Goal: Communication & Community: Share content

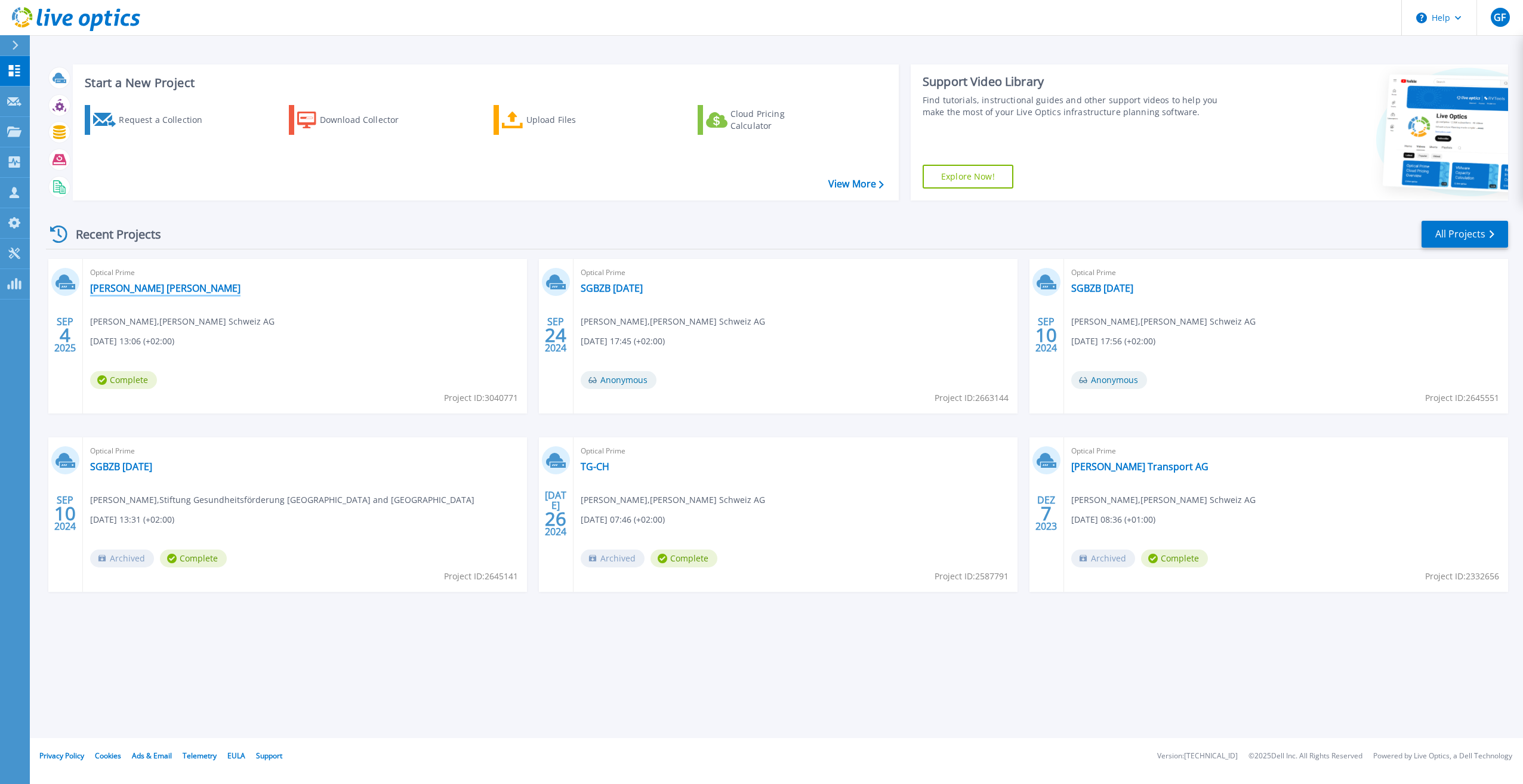
click at [132, 290] on link "[PERSON_NAME] [PERSON_NAME]" at bounding box center [165, 288] width 150 height 12
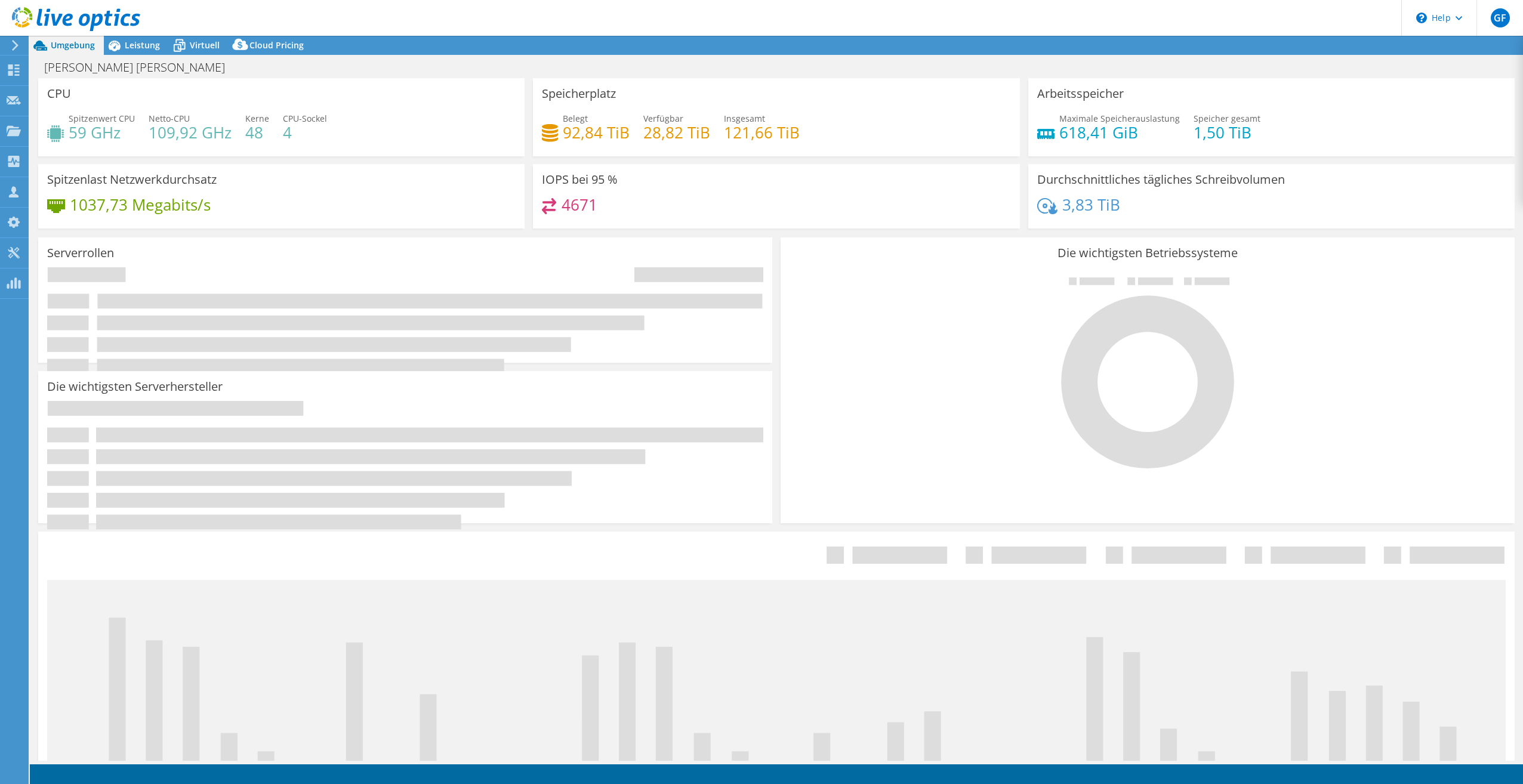
select select "USD"
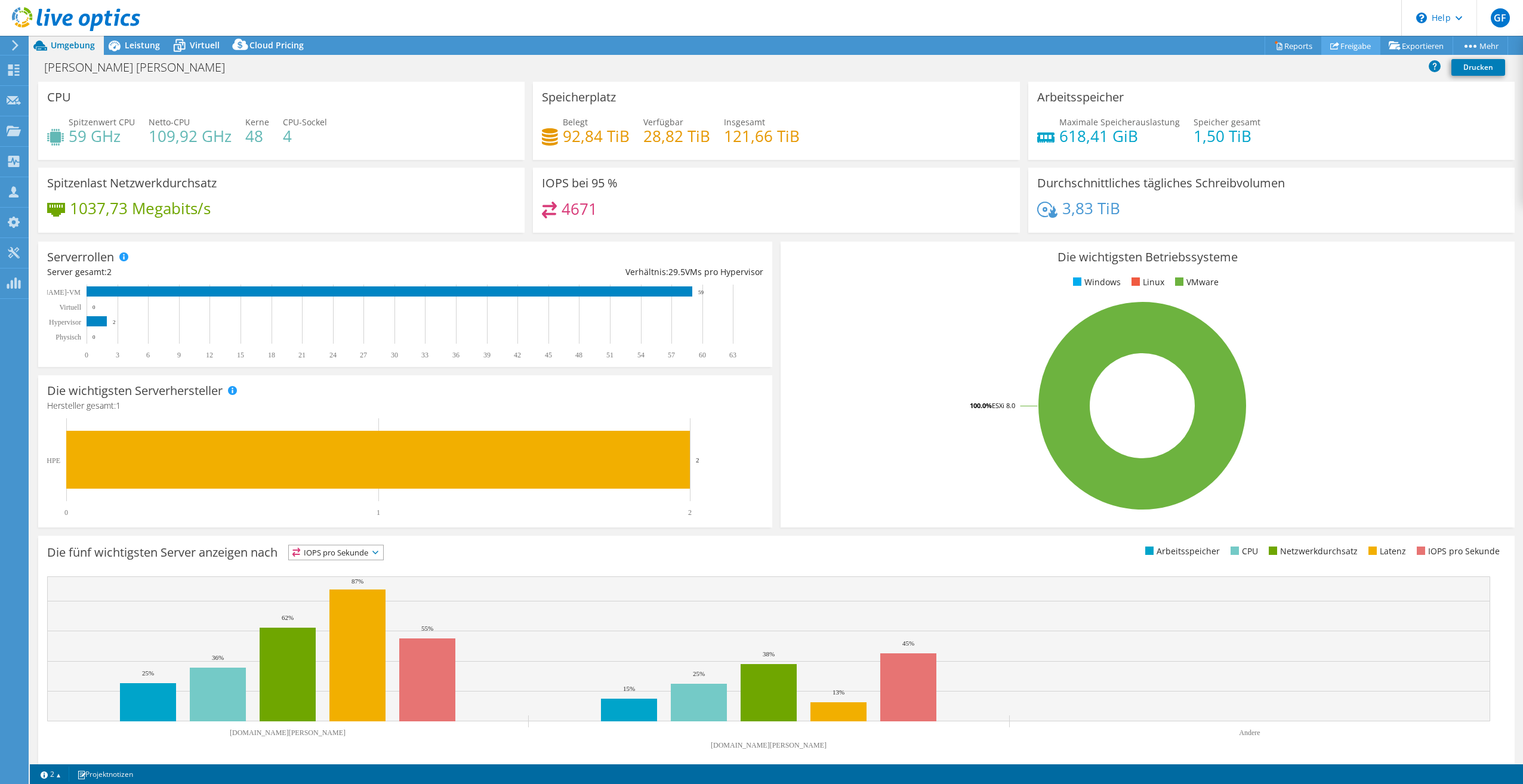
click at [1349, 41] on link "Freigabe" at bounding box center [1351, 45] width 59 height 19
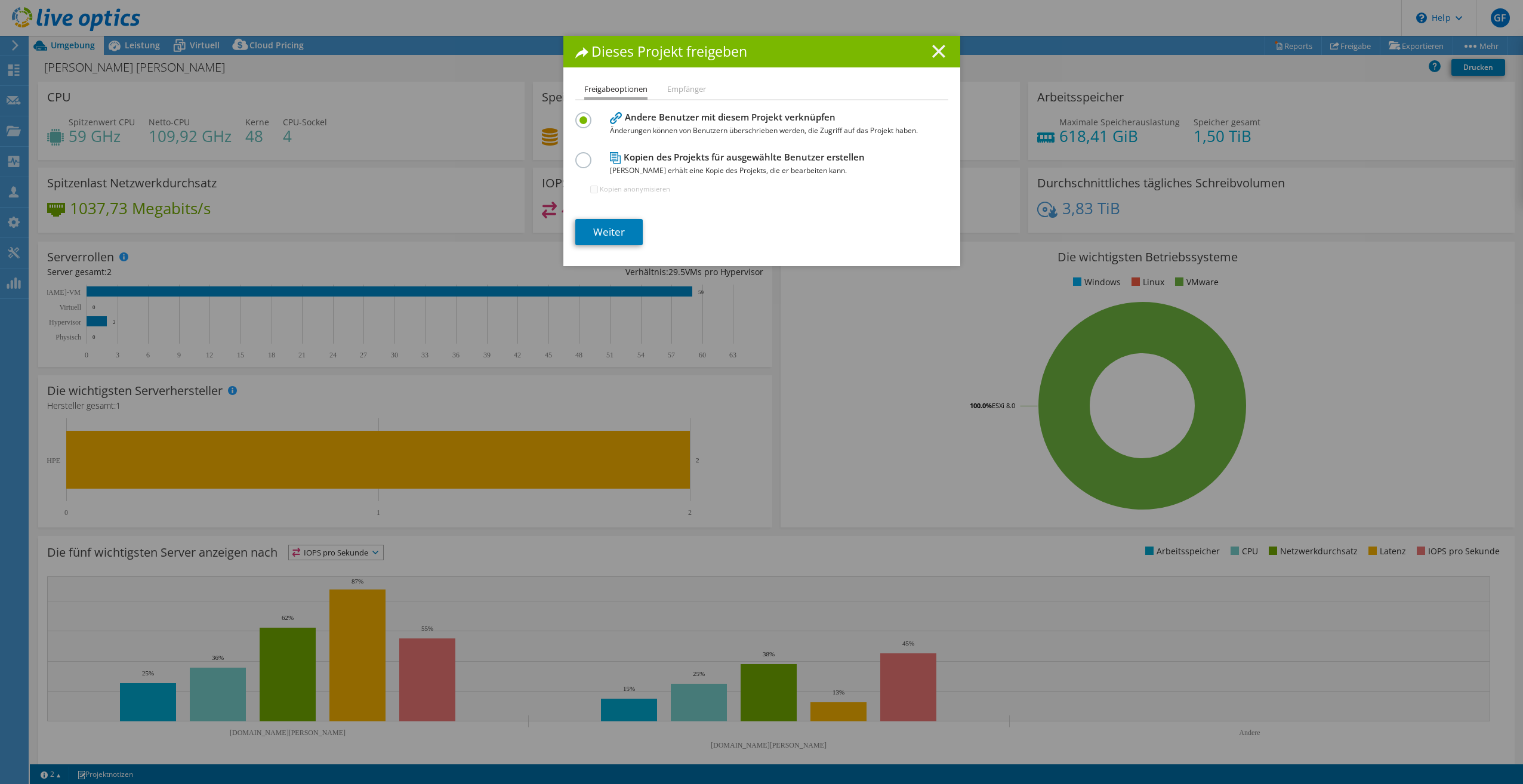
click at [933, 53] on line at bounding box center [939, 51] width 12 height 12
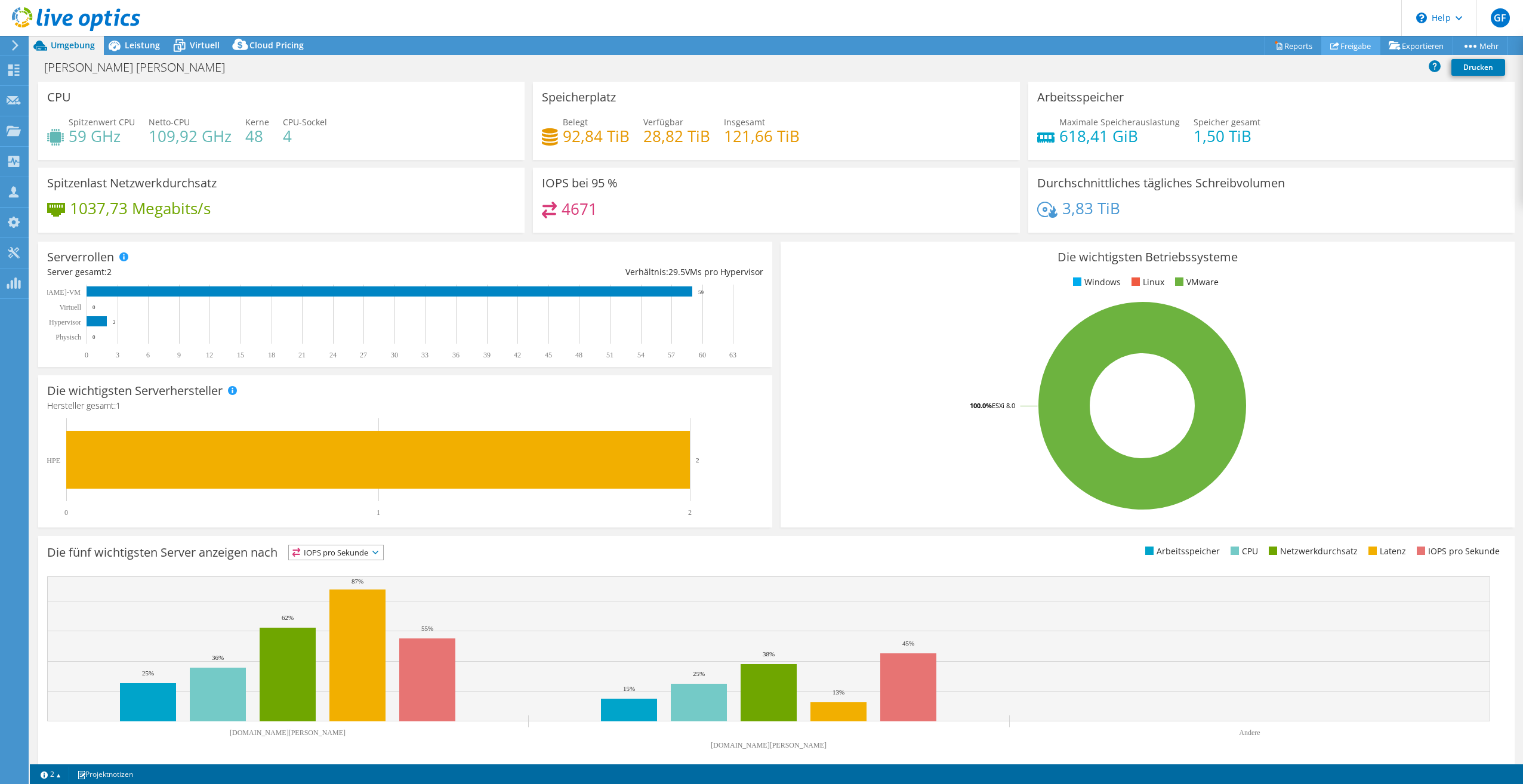
click at [1346, 44] on link "Freigabe" at bounding box center [1351, 45] width 59 height 19
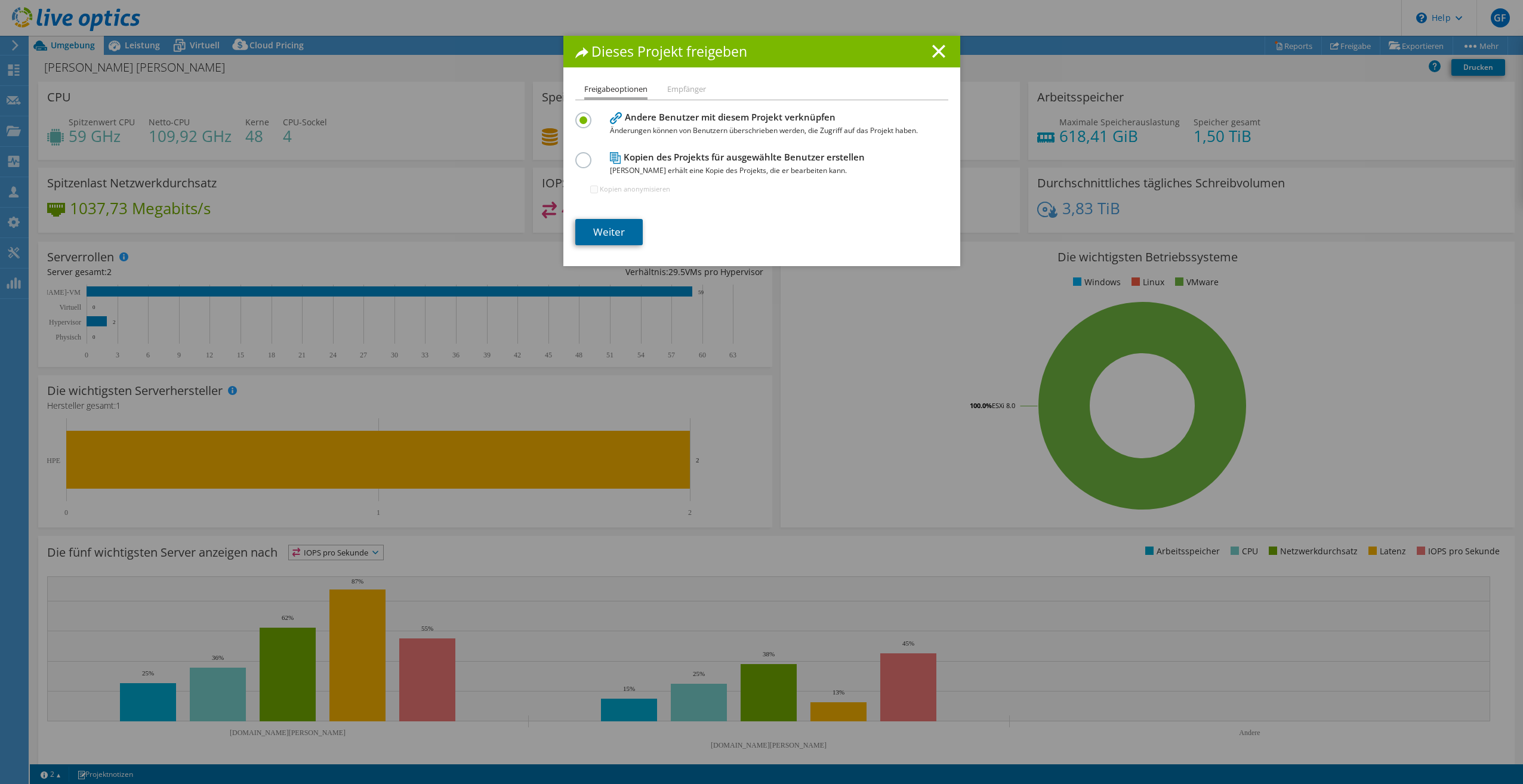
click at [616, 233] on link "Weiter" at bounding box center [609, 232] width 68 height 27
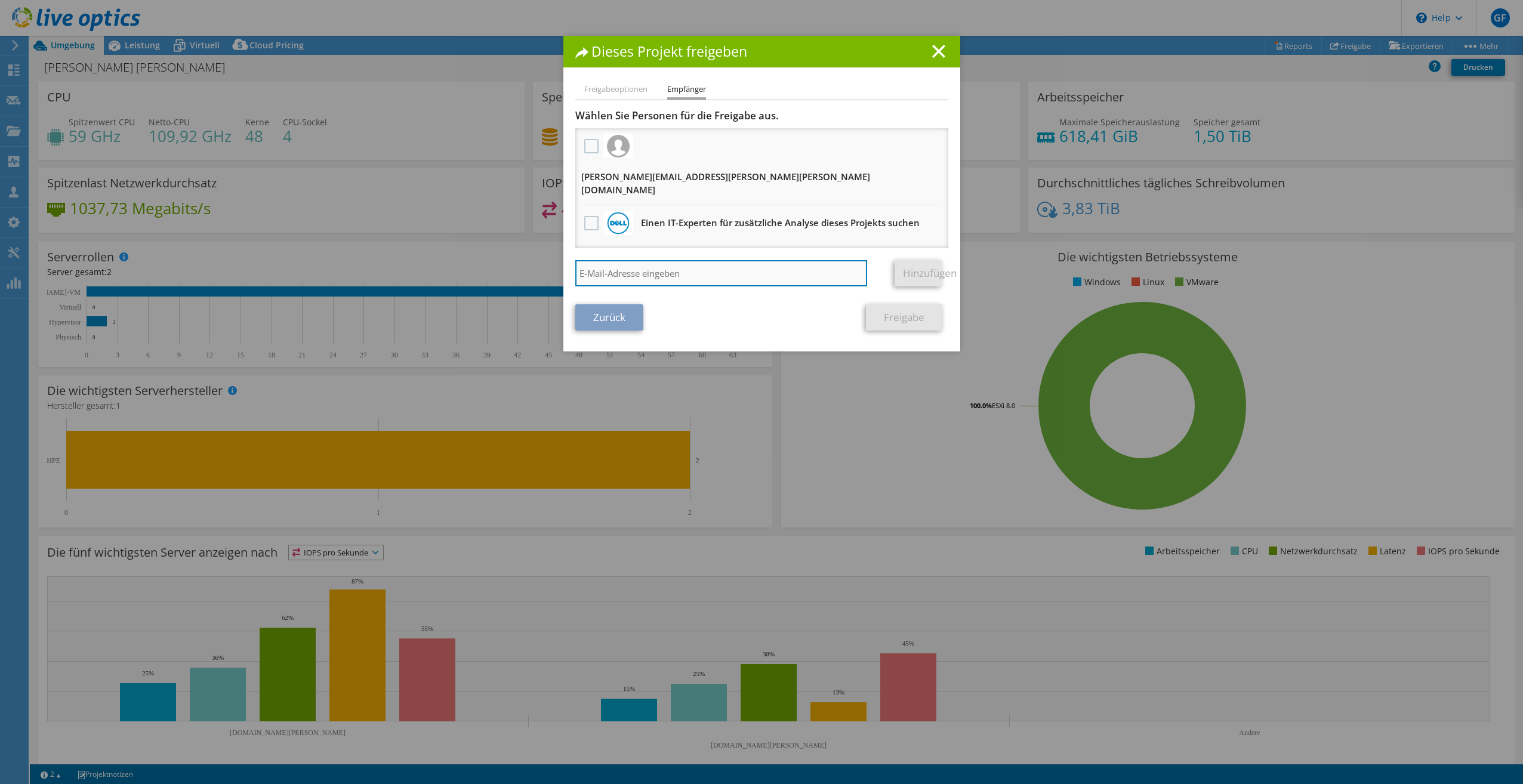
click at [619, 260] on input "search" at bounding box center [721, 273] width 293 height 27
type input "[PERSON_NAME][EMAIL_ADDRESS][PERSON_NAME][PERSON_NAME][DOMAIN_NAME]"
click at [915, 260] on link "Hinzufügen" at bounding box center [918, 273] width 47 height 27
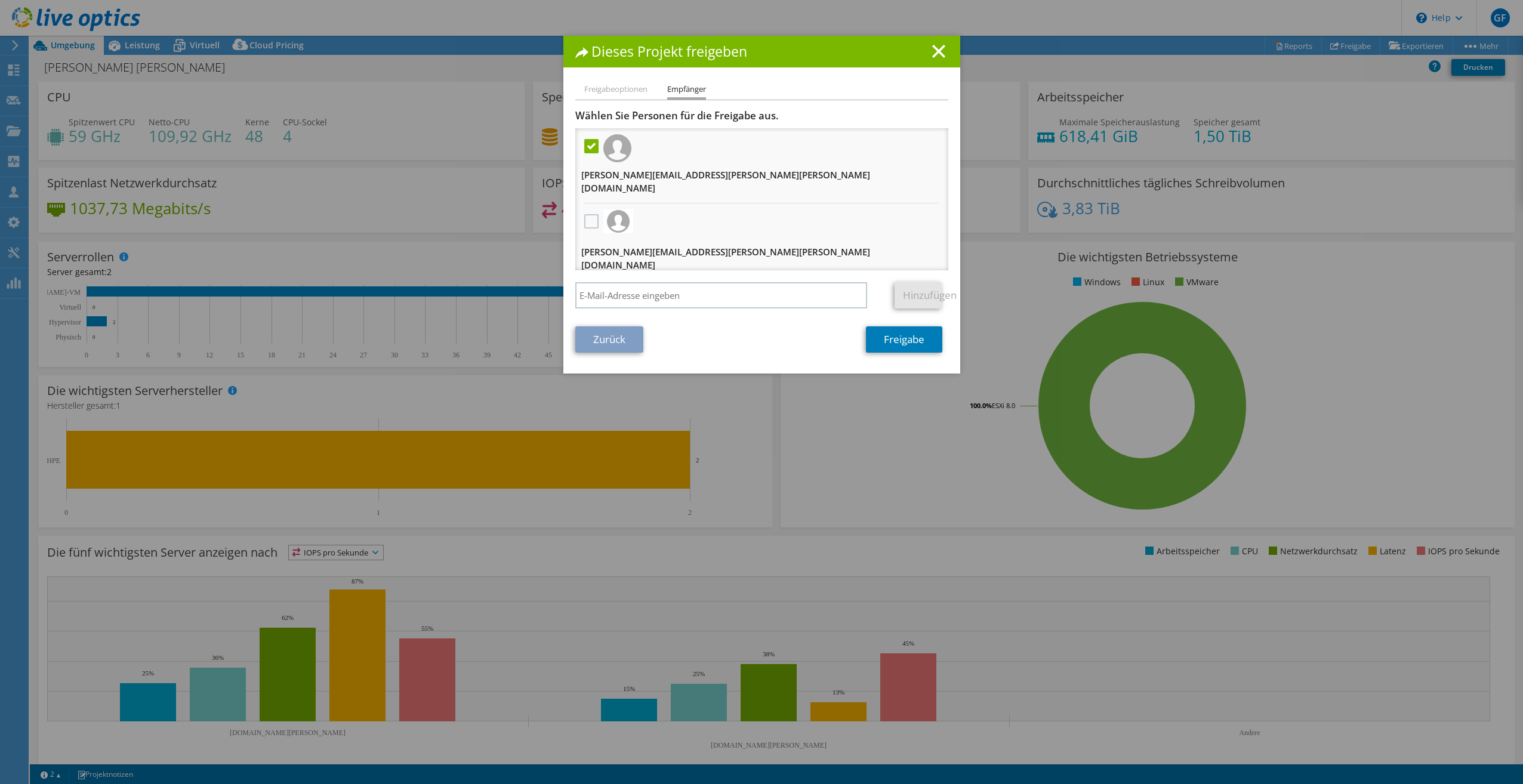
click at [588, 146] on label at bounding box center [593, 146] width 18 height 14
click at [0, 0] on input "checkbox" at bounding box center [0, 0] width 0 height 0
click at [588, 146] on label at bounding box center [593, 146] width 18 height 14
click at [0, 0] on input "checkbox" at bounding box center [0, 0] width 0 height 0
click at [898, 332] on link "Freigabe" at bounding box center [904, 340] width 77 height 27
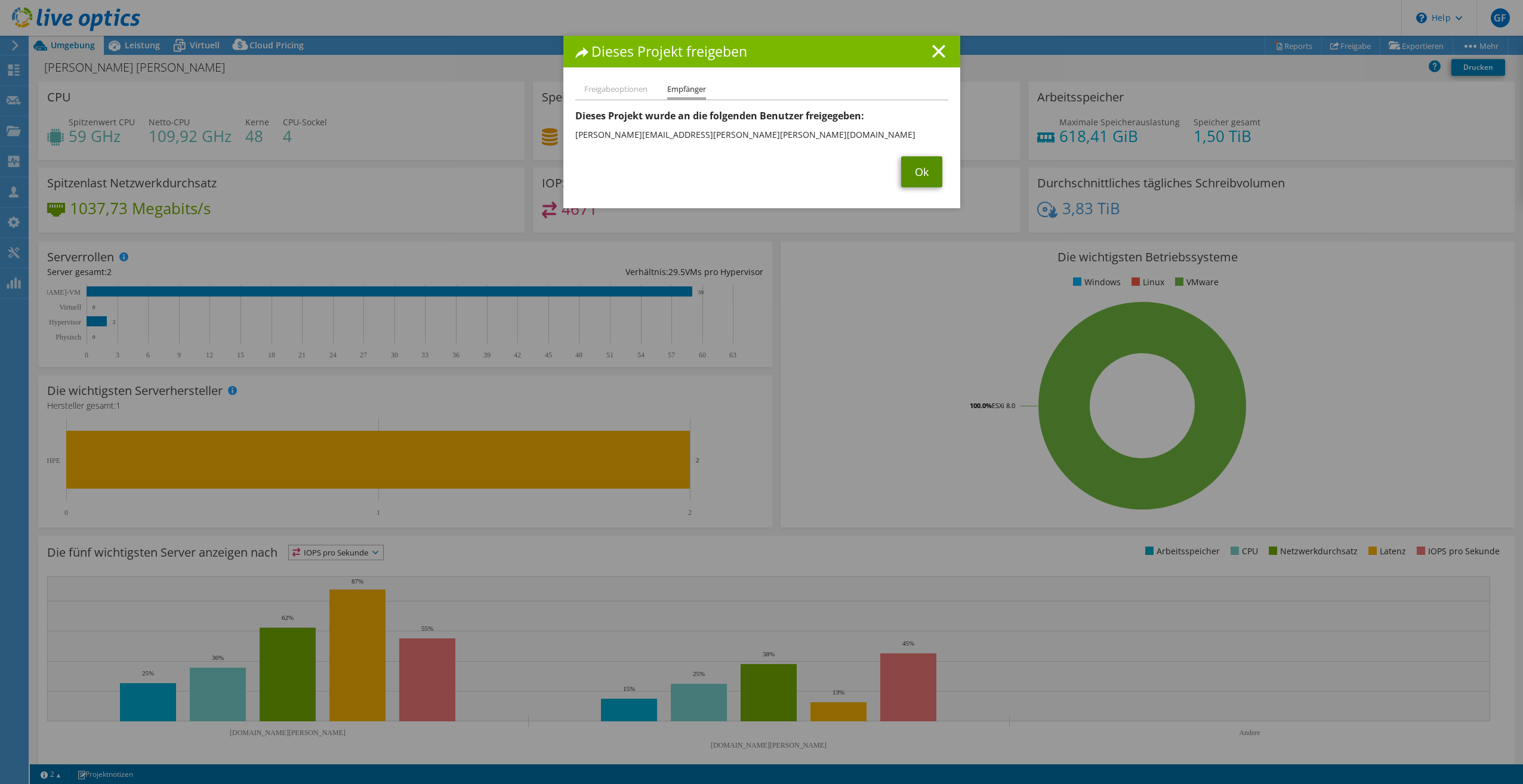
click at [916, 165] on link "Ok" at bounding box center [922, 171] width 41 height 31
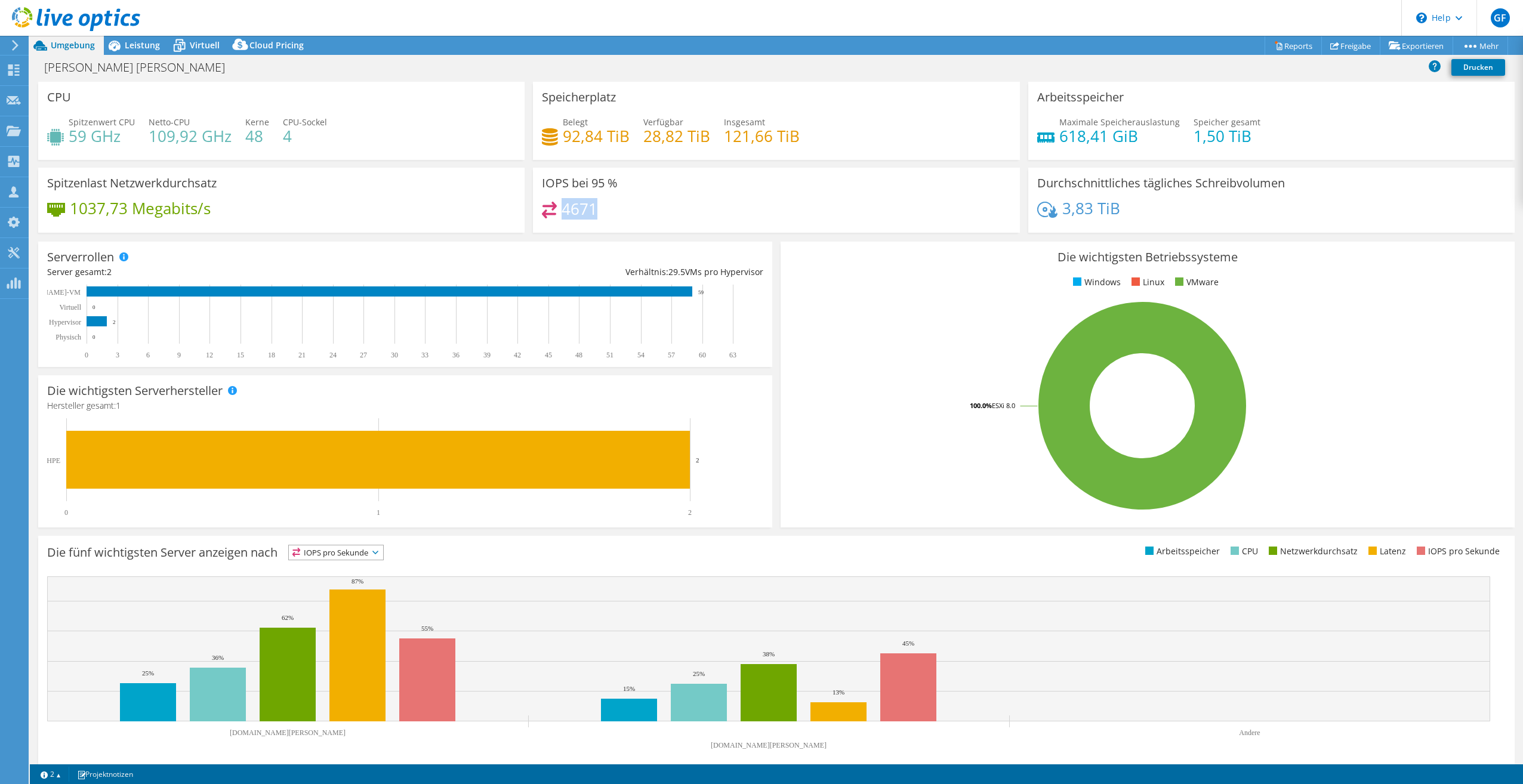
drag, startPoint x: 562, startPoint y: 210, endPoint x: 631, endPoint y: 213, distance: 69.1
click at [631, 213] on div "4671" at bounding box center [776, 214] width 468 height 26
click at [567, 223] on div "4671" at bounding box center [776, 214] width 468 height 26
drag, startPoint x: 558, startPoint y: 206, endPoint x: 602, endPoint y: 211, distance: 44.3
click at [602, 211] on div "4671" at bounding box center [776, 214] width 468 height 26
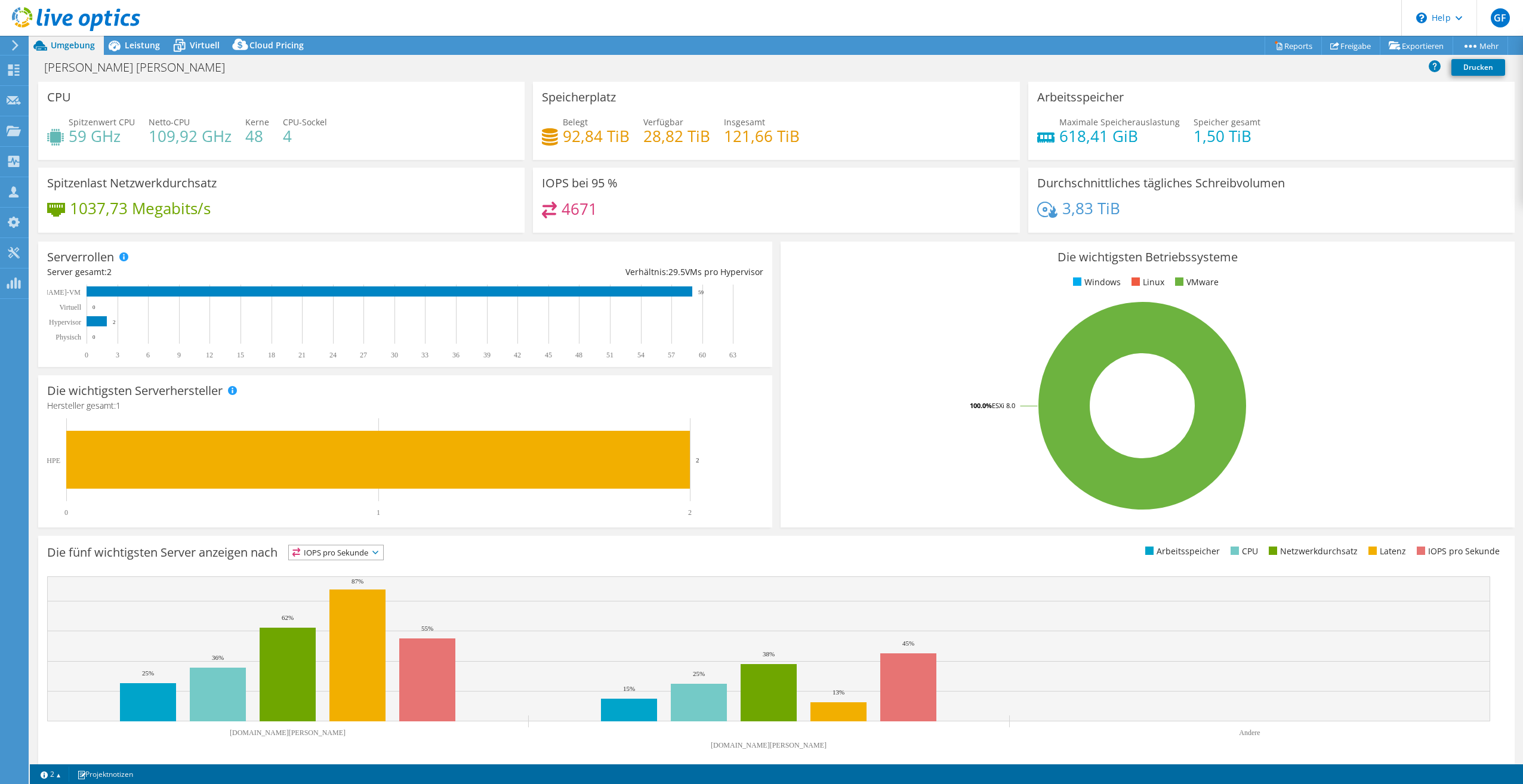
click at [679, 215] on div "4671" at bounding box center [776, 214] width 468 height 26
click at [121, 53] on icon at bounding box center [114, 45] width 21 height 21
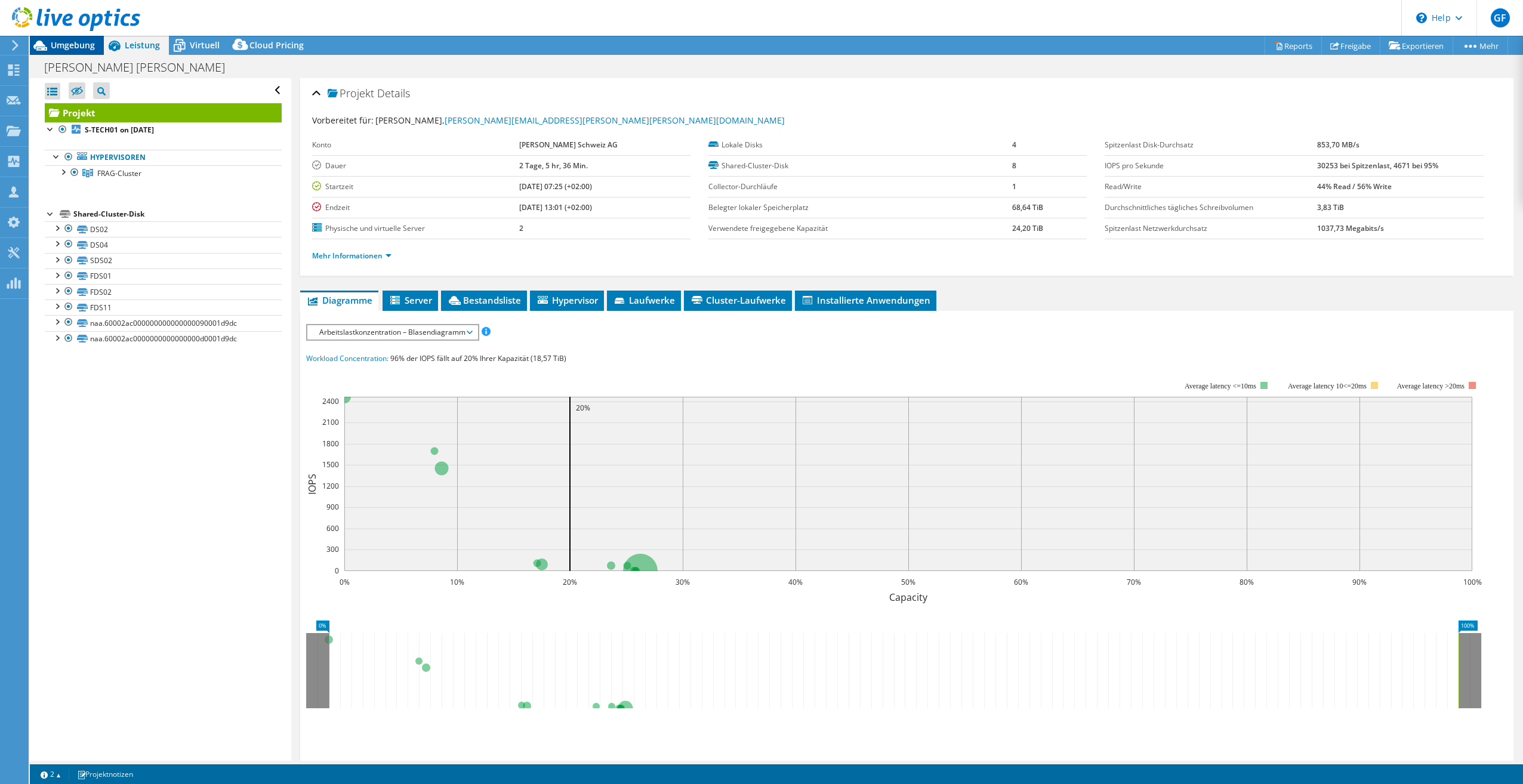
click at [81, 52] on div "Umgebung" at bounding box center [66, 45] width 74 height 19
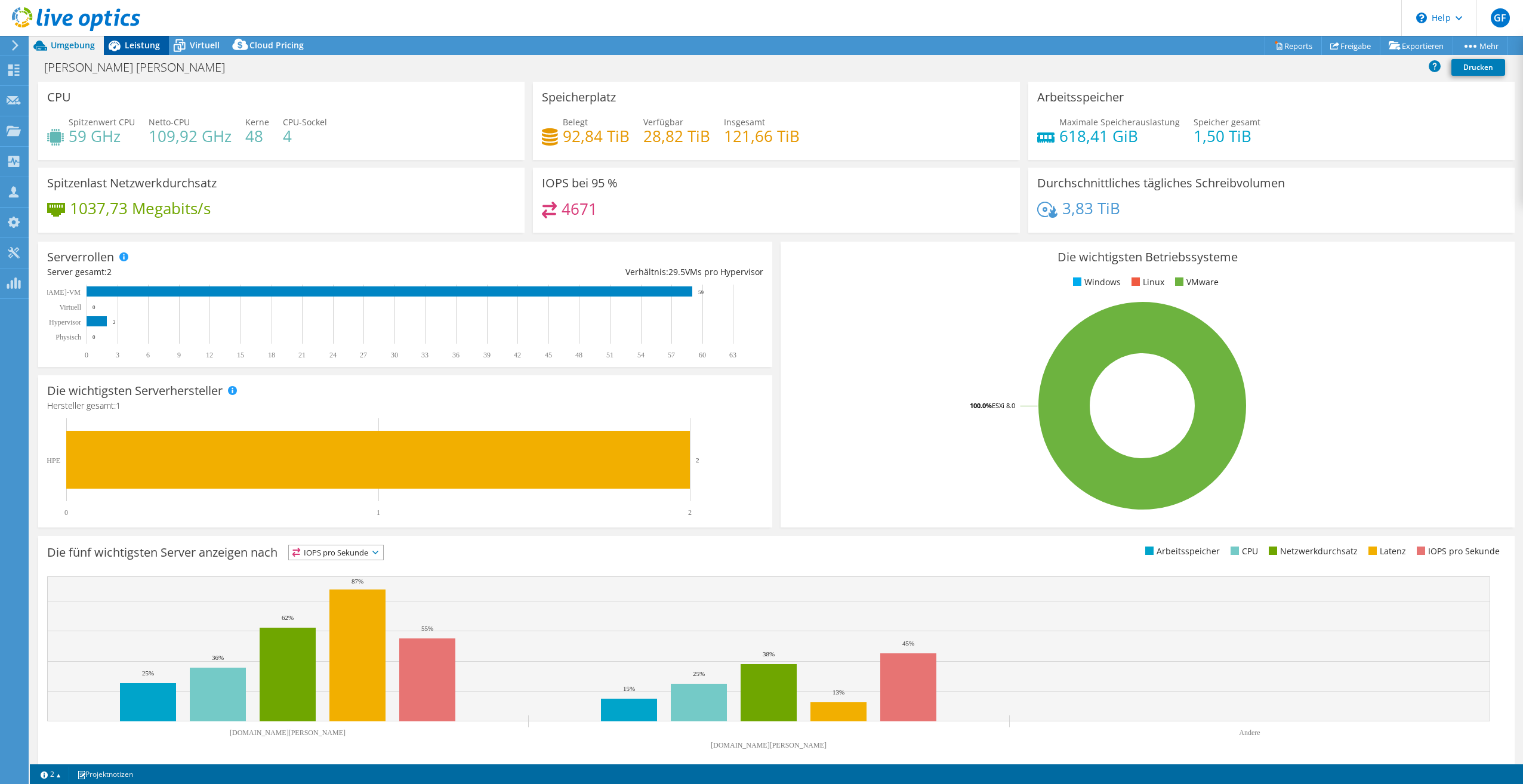
click at [143, 53] on div "Leistung" at bounding box center [136, 45] width 65 height 19
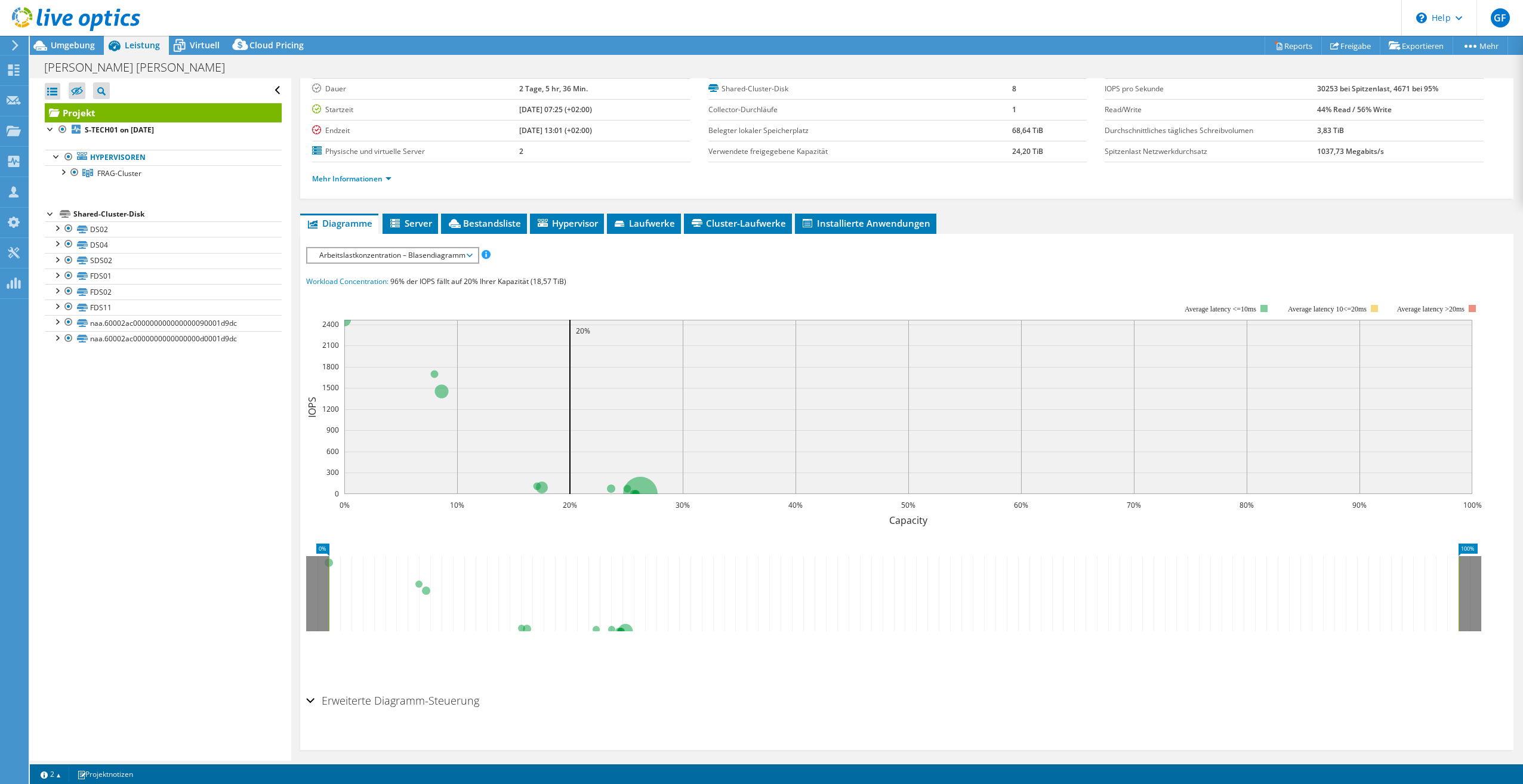
scroll to position [87, 0]
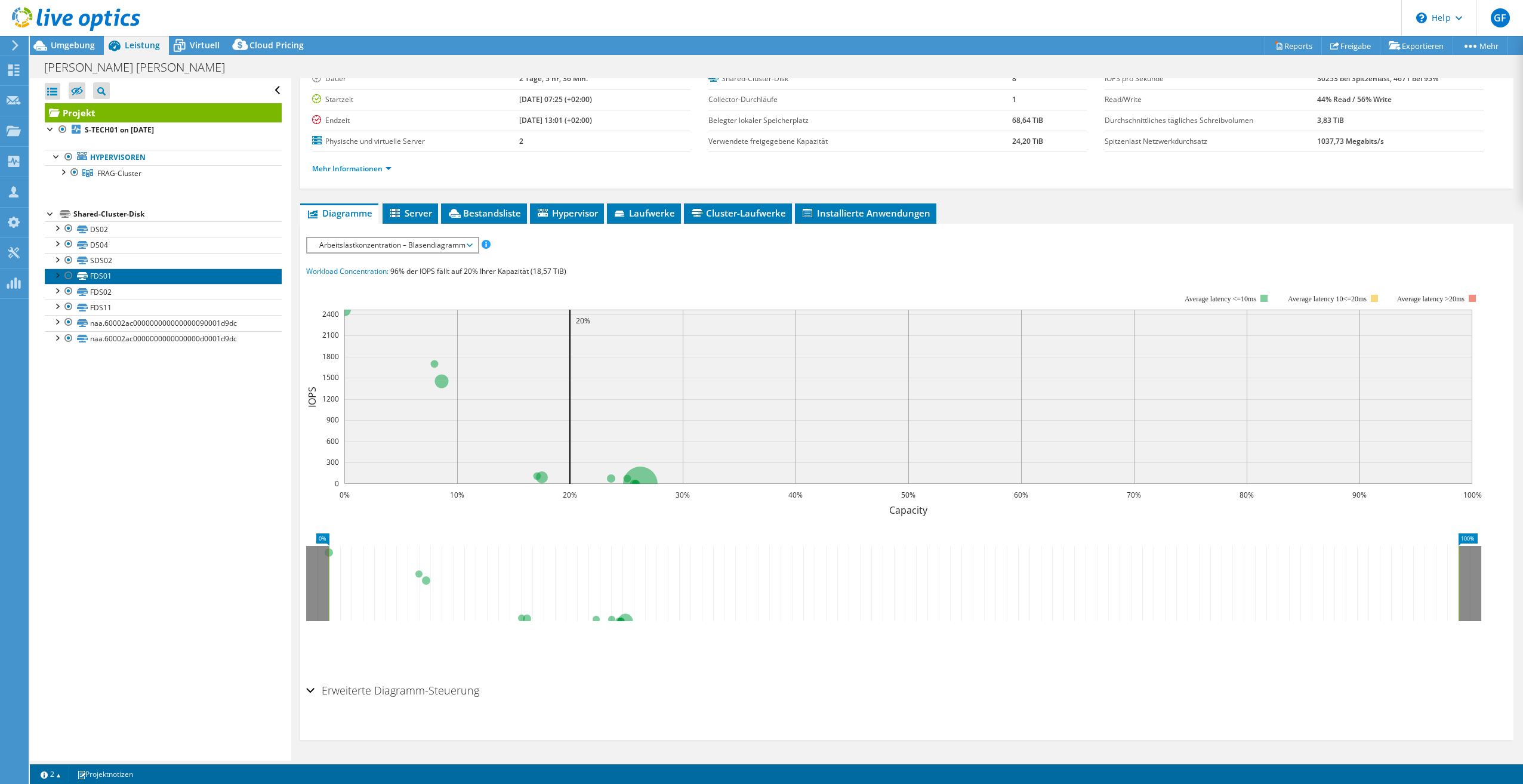
click at [96, 276] on link "FDS01" at bounding box center [163, 276] width 237 height 16
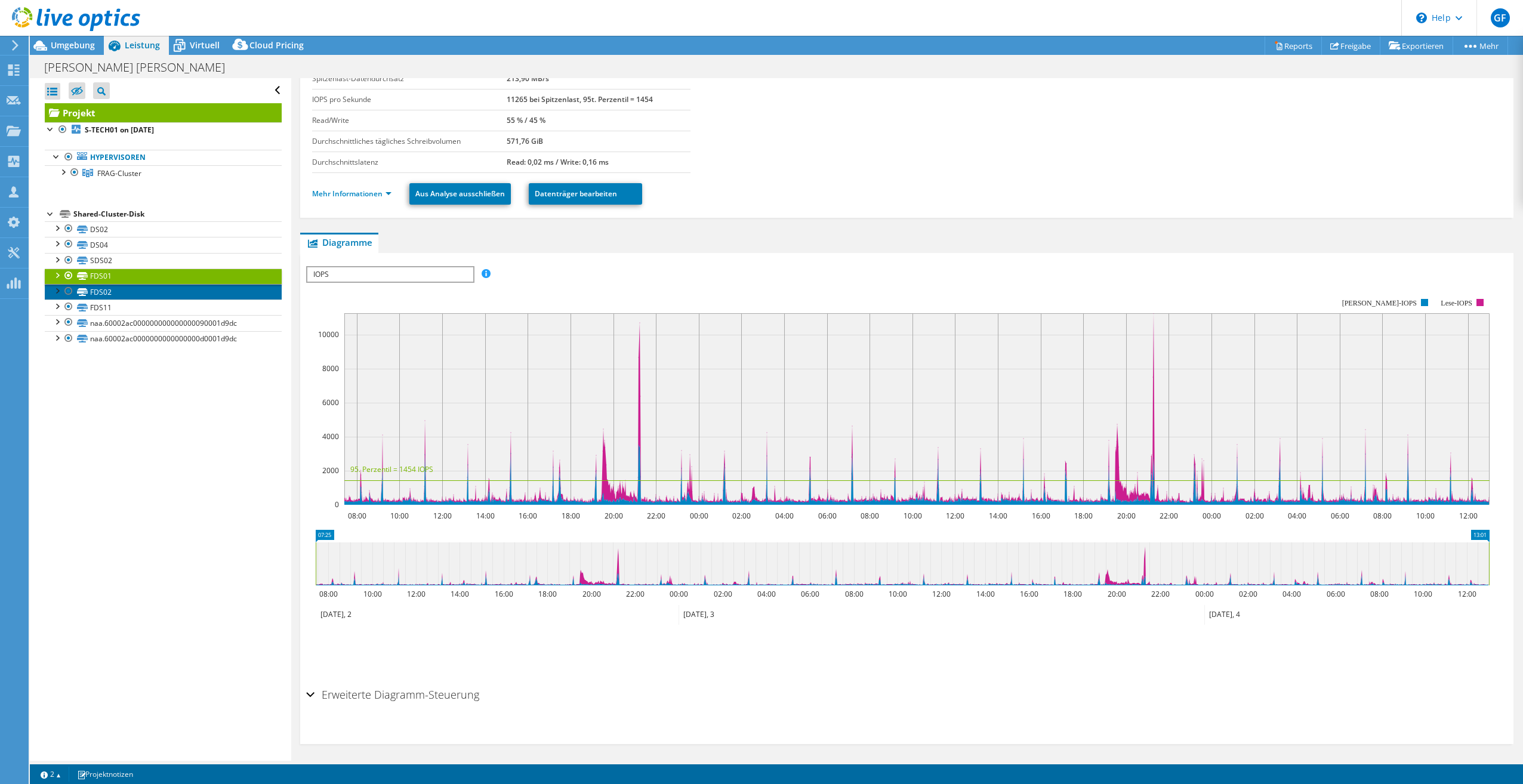
click at [102, 290] on link "FDS02" at bounding box center [163, 292] width 237 height 16
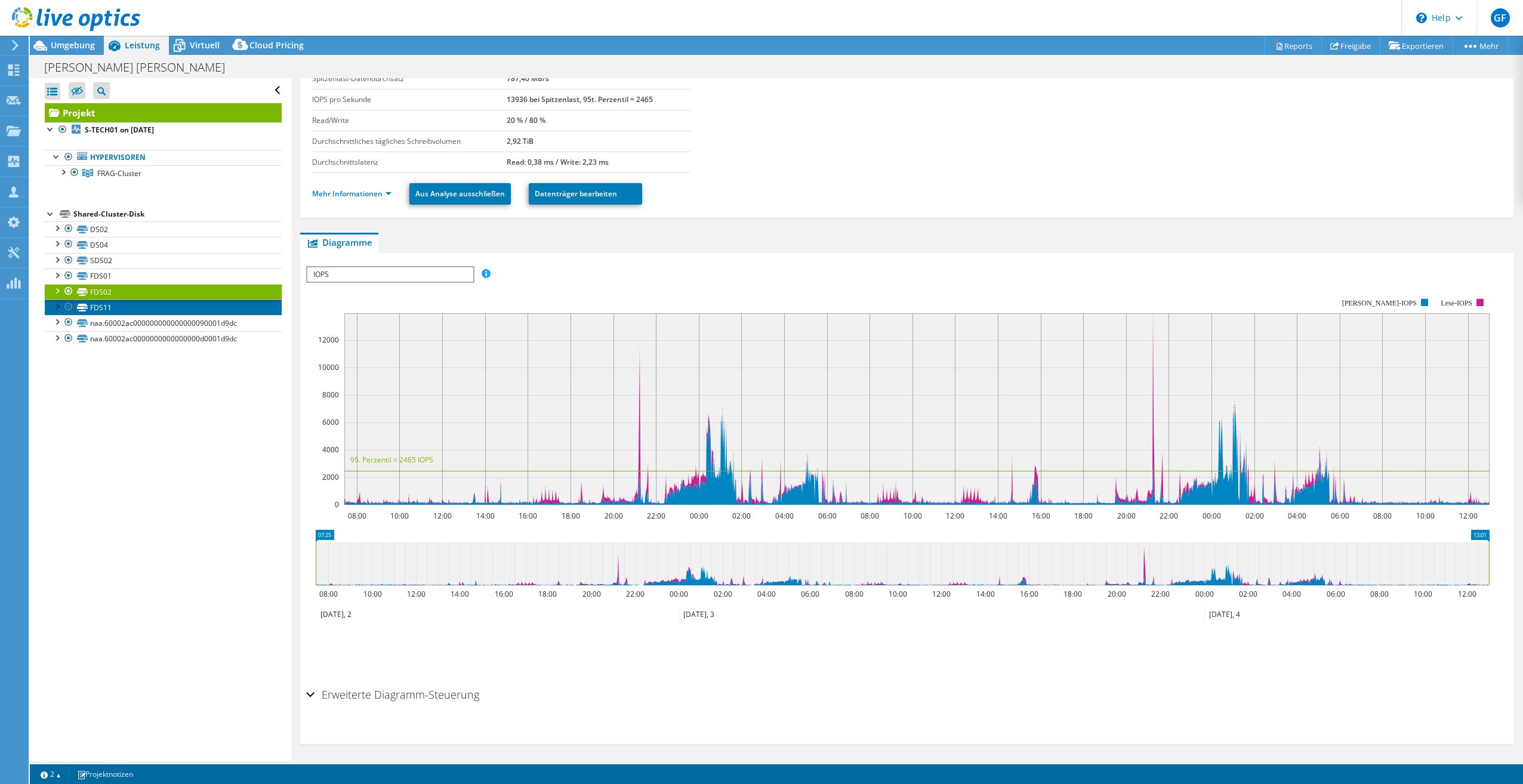
click at [103, 304] on link "FDS11" at bounding box center [163, 307] width 237 height 16
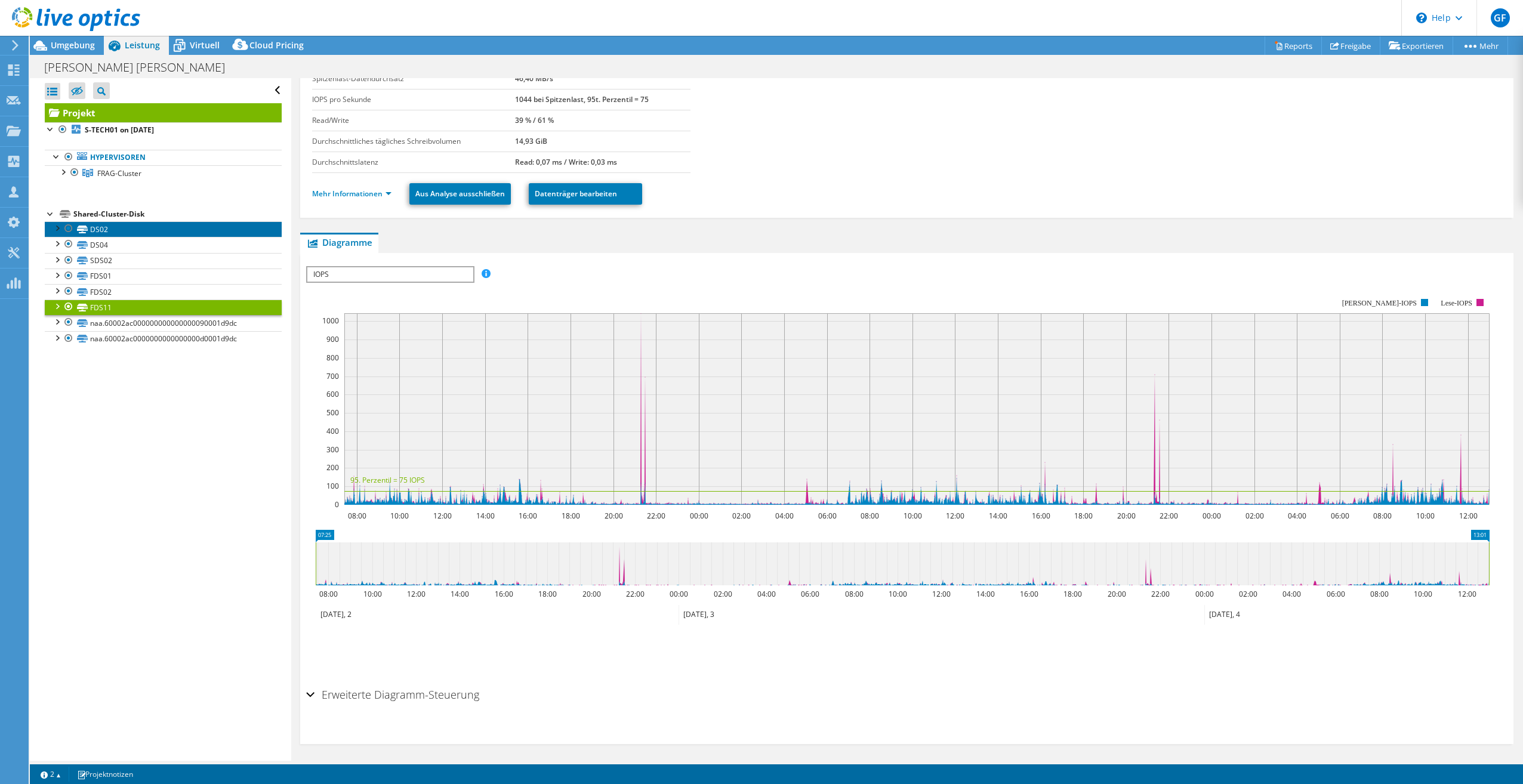
click at [100, 228] on link "DS02" at bounding box center [163, 229] width 237 height 16
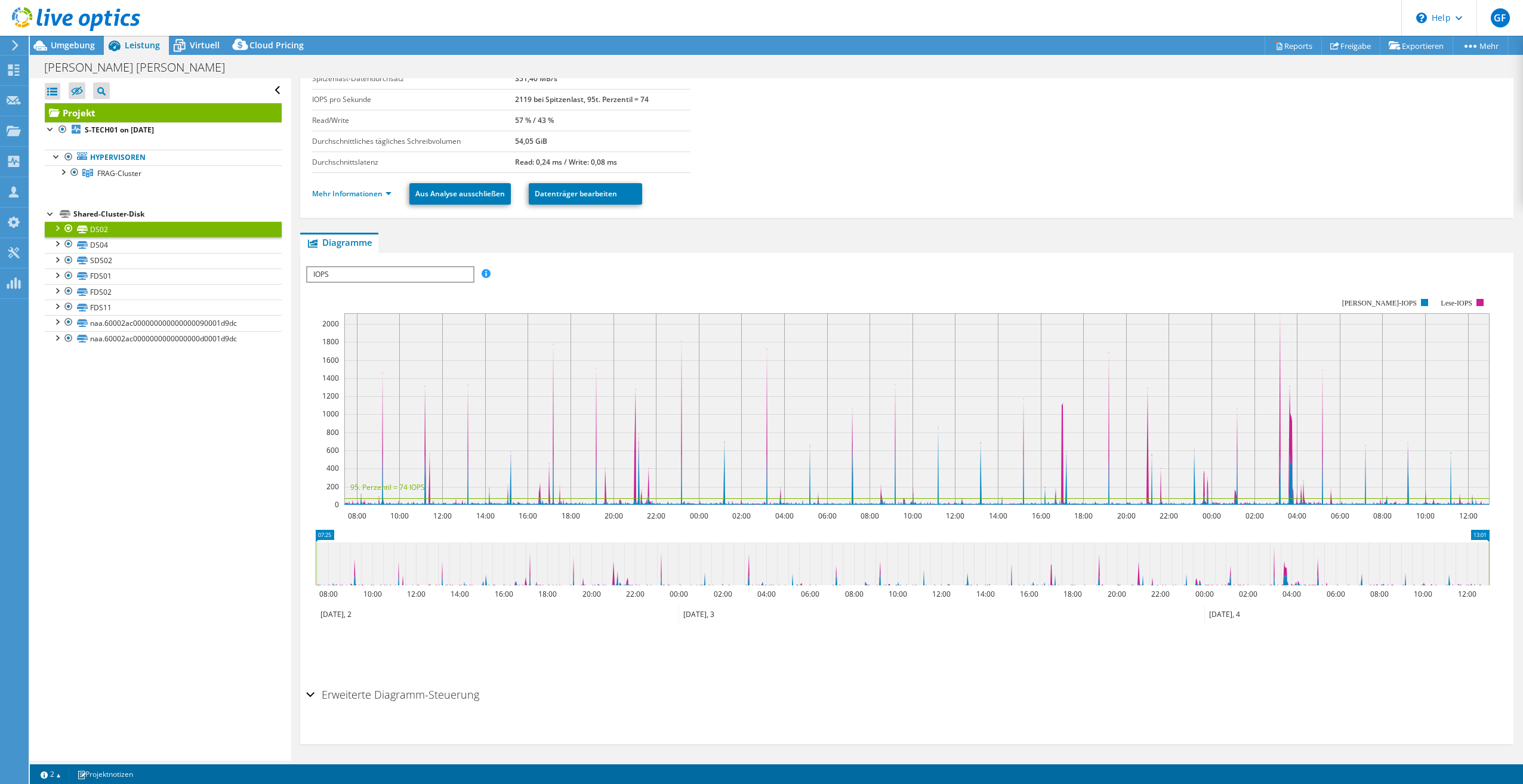
click at [369, 268] on span "IOPS" at bounding box center [390, 275] width 165 height 14
click at [351, 329] on li "Latenz" at bounding box center [390, 332] width 165 height 14
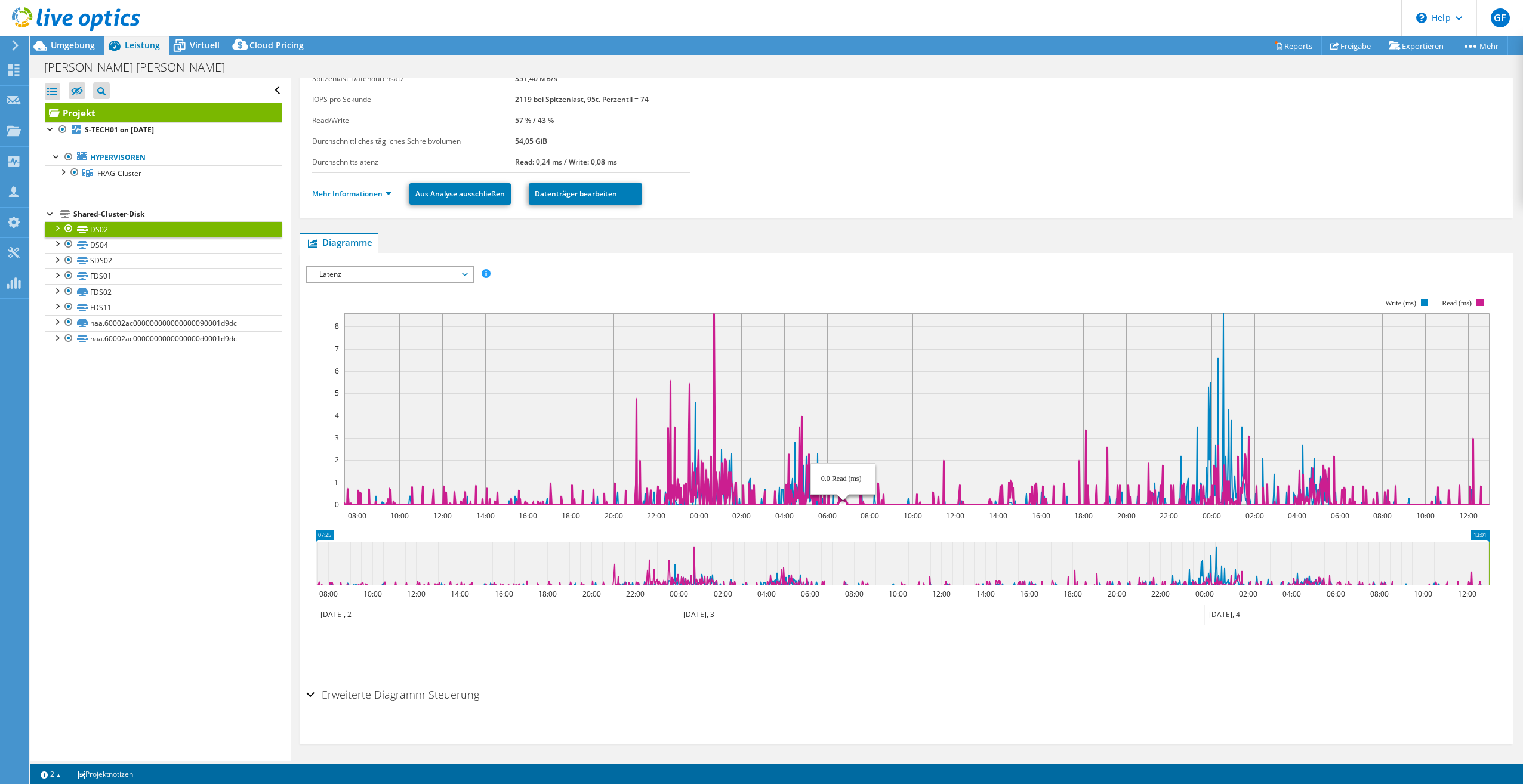
drag, startPoint x: 744, startPoint y: 389, endPoint x: 845, endPoint y: 396, distance: 101.2
click at [845, 396] on rect at bounding box center [918, 409] width 1146 height 191
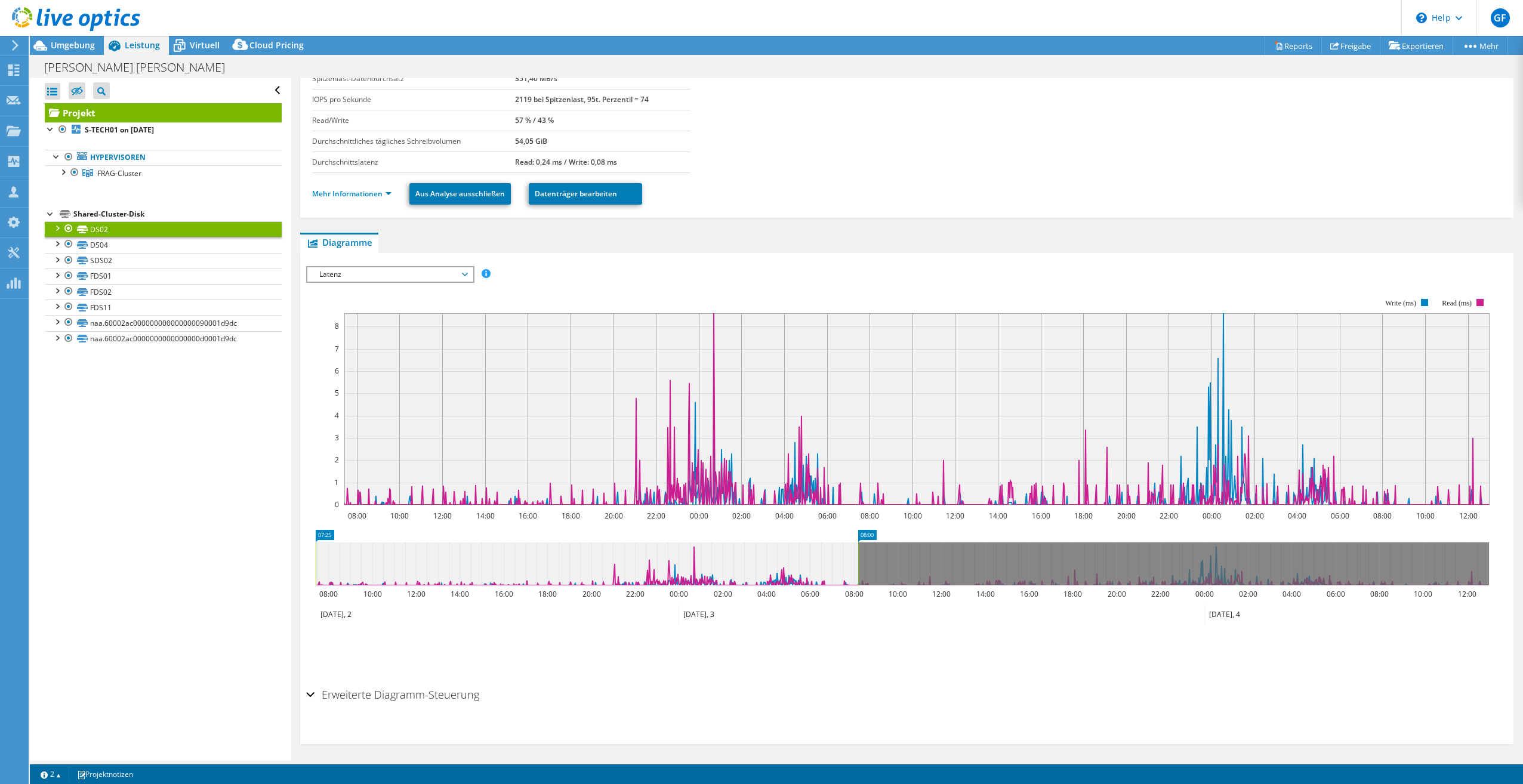
drag, startPoint x: 1481, startPoint y: 534, endPoint x: 850, endPoint y: 549, distance: 631.2
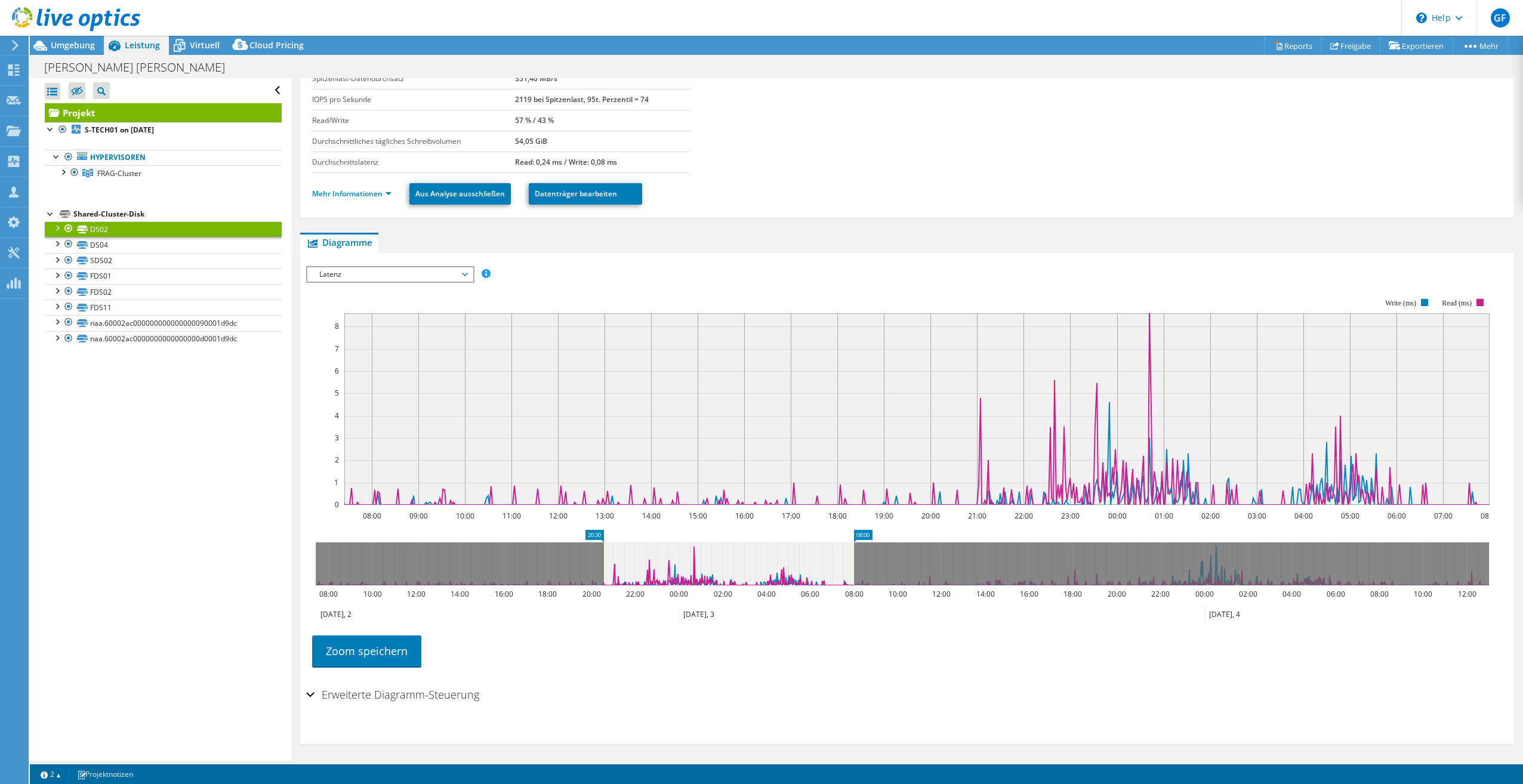
drag, startPoint x: 329, startPoint y: 535, endPoint x: 616, endPoint y: 538, distance: 287.0
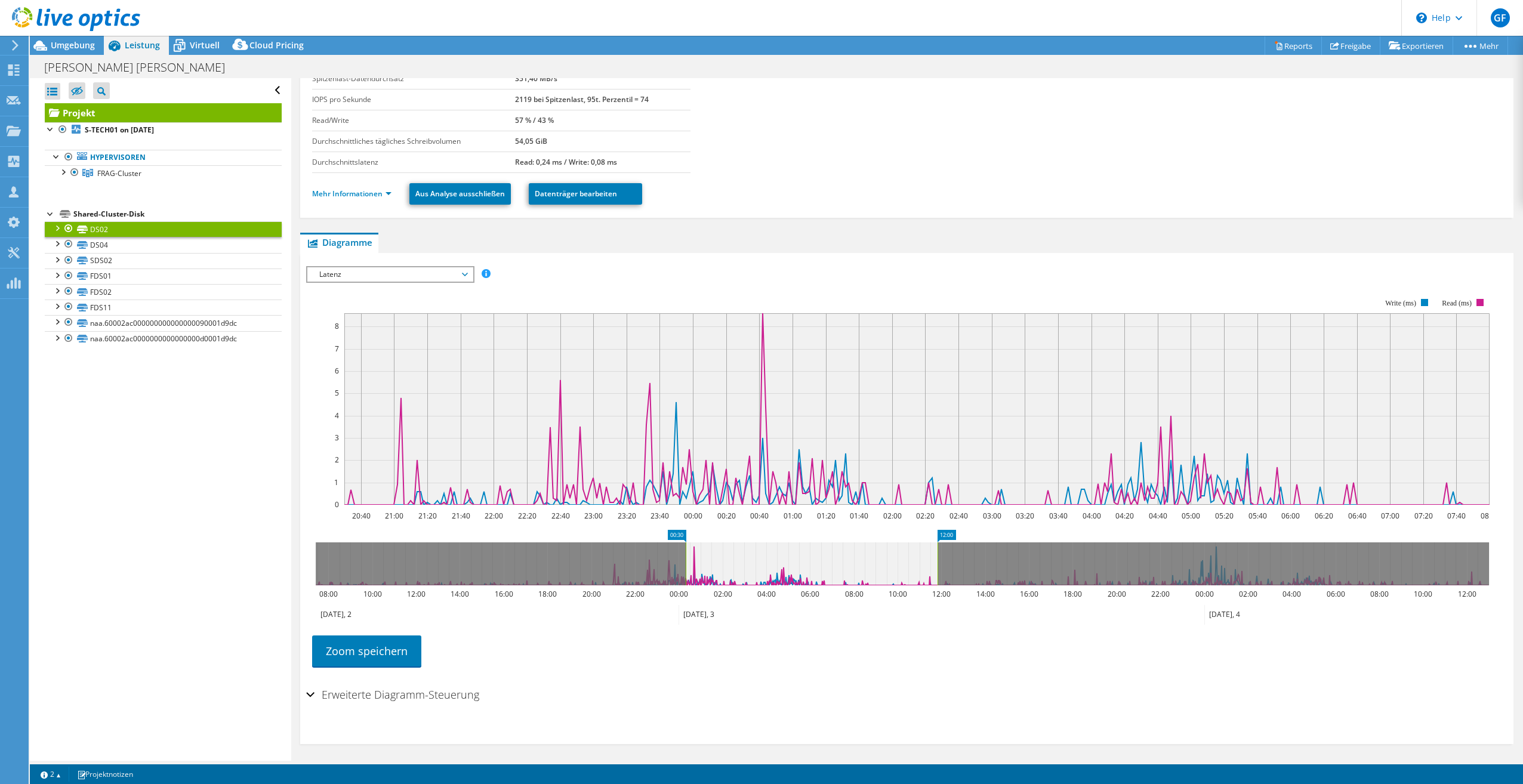
drag, startPoint x: 724, startPoint y: 563, endPoint x: 809, endPoint y: 559, distance: 85.1
click at [809, 559] on icon at bounding box center [811, 564] width 252 height 43
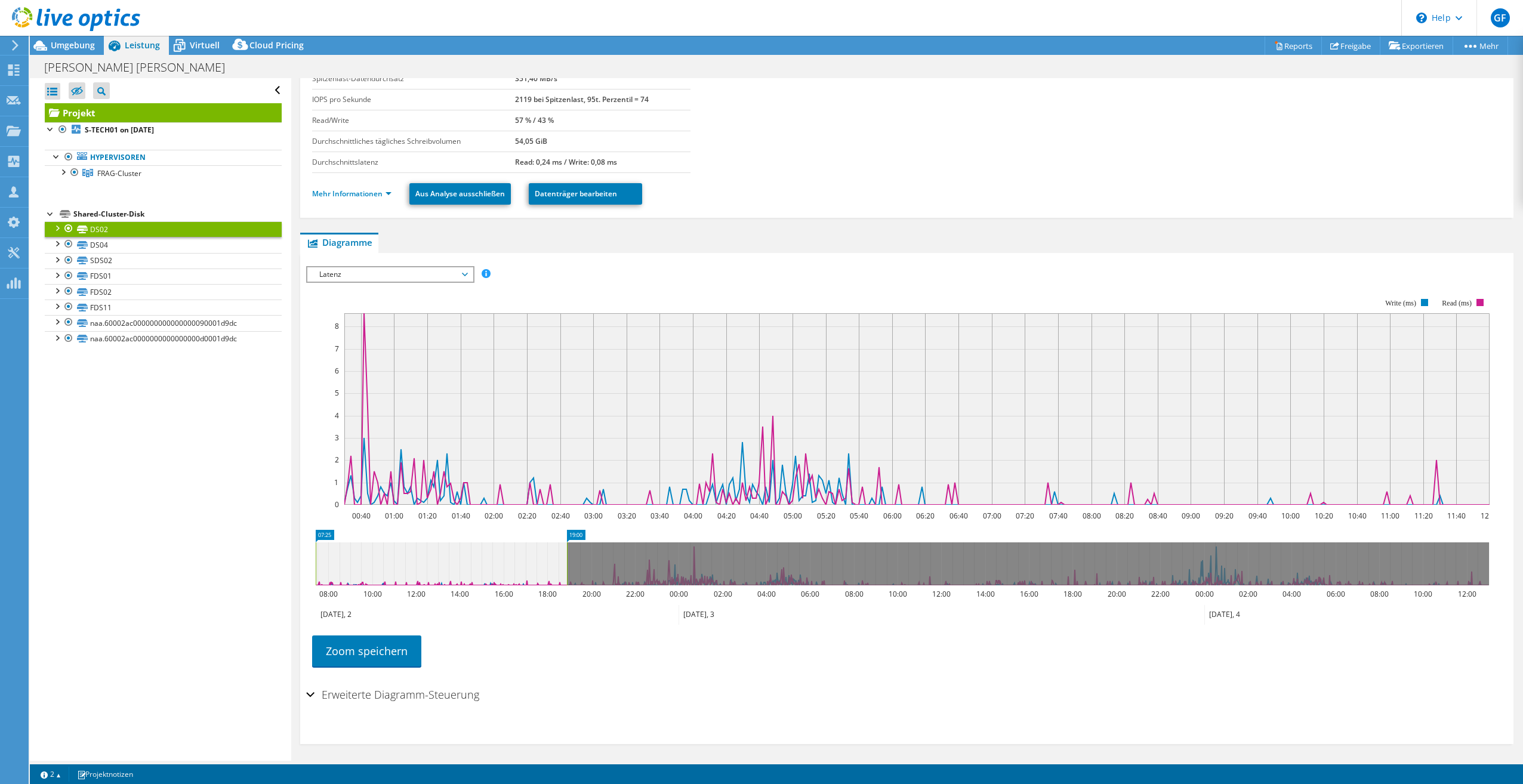
drag, startPoint x: 804, startPoint y: 563, endPoint x: 409, endPoint y: 582, distance: 395.5
click at [409, 582] on icon at bounding box center [441, 564] width 251 height 43
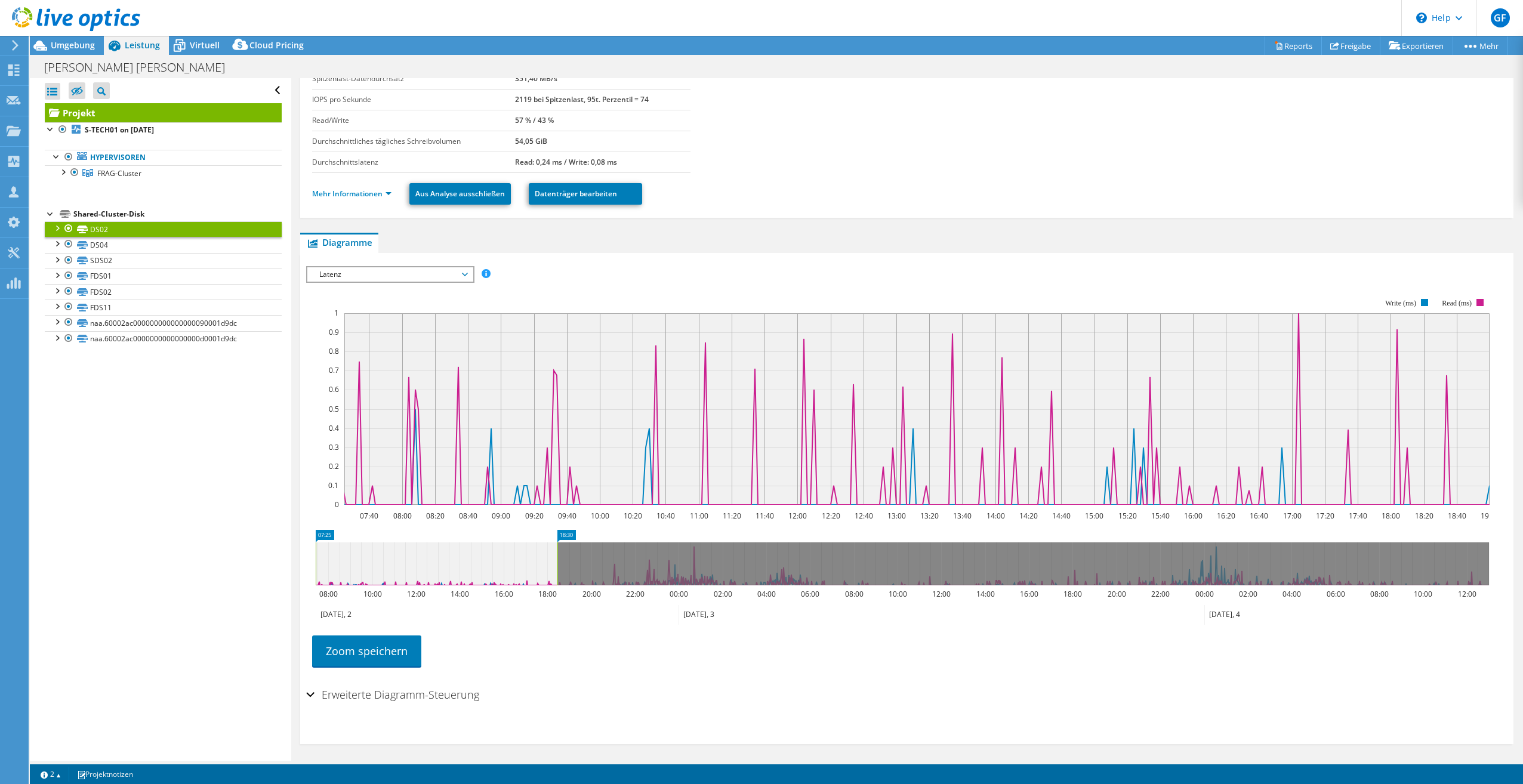
drag, startPoint x: 571, startPoint y: 555, endPoint x: 560, endPoint y: 556, distance: 11.0
click at [560, 556] on rect at bounding box center [558, 564] width 5 height 43
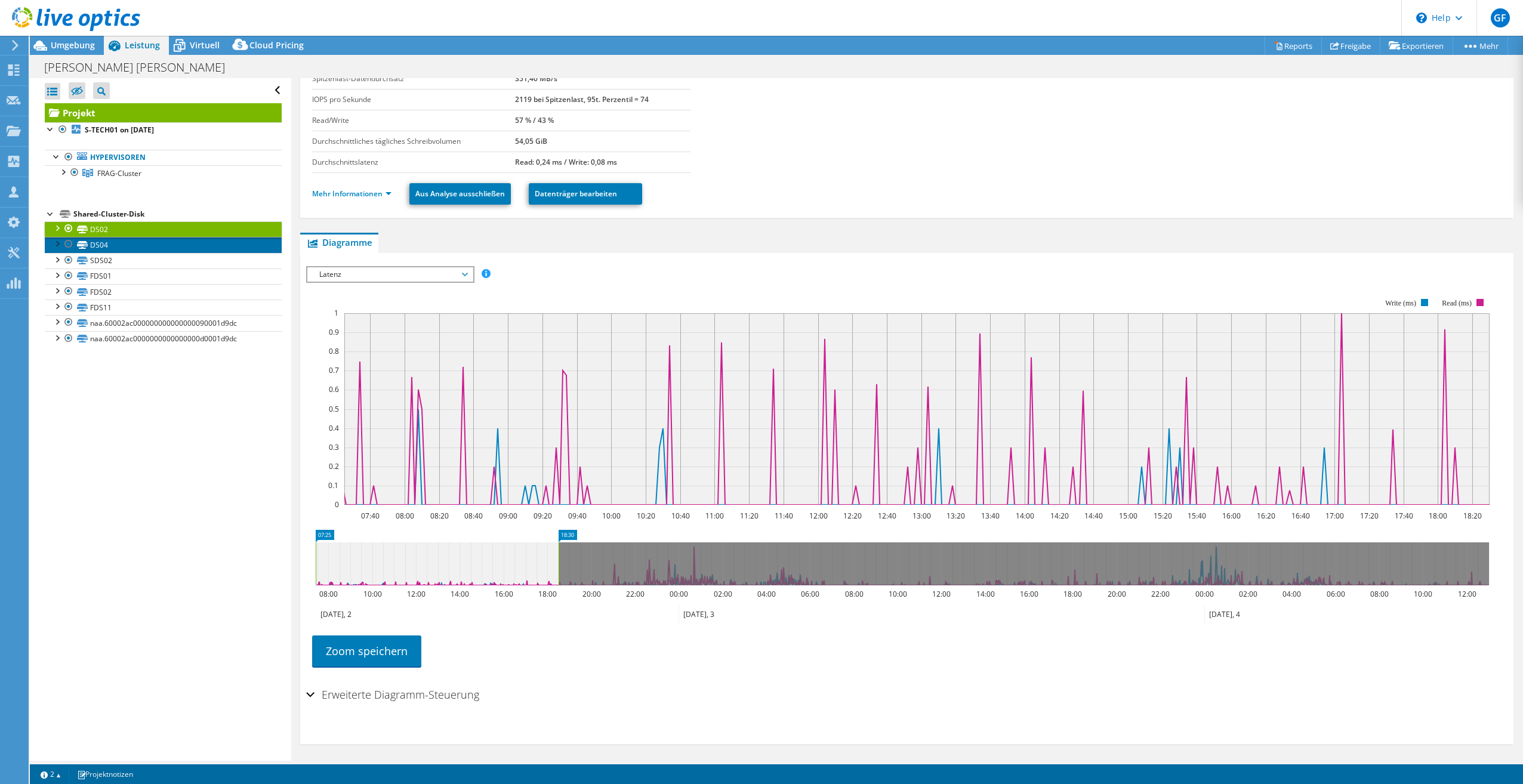
click at [104, 243] on link "DS04" at bounding box center [163, 245] width 237 height 16
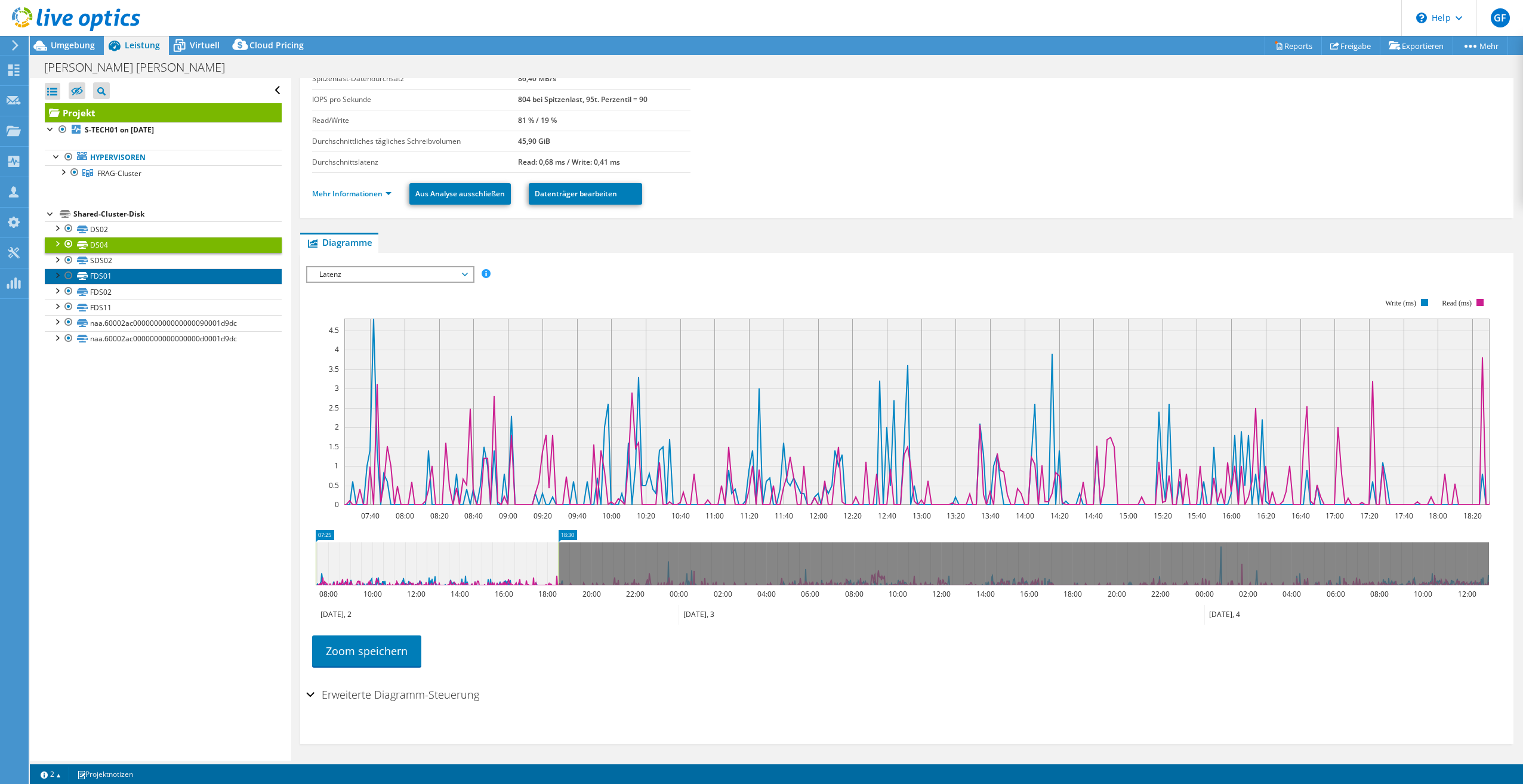
click at [146, 270] on link "FDS01" at bounding box center [163, 276] width 237 height 16
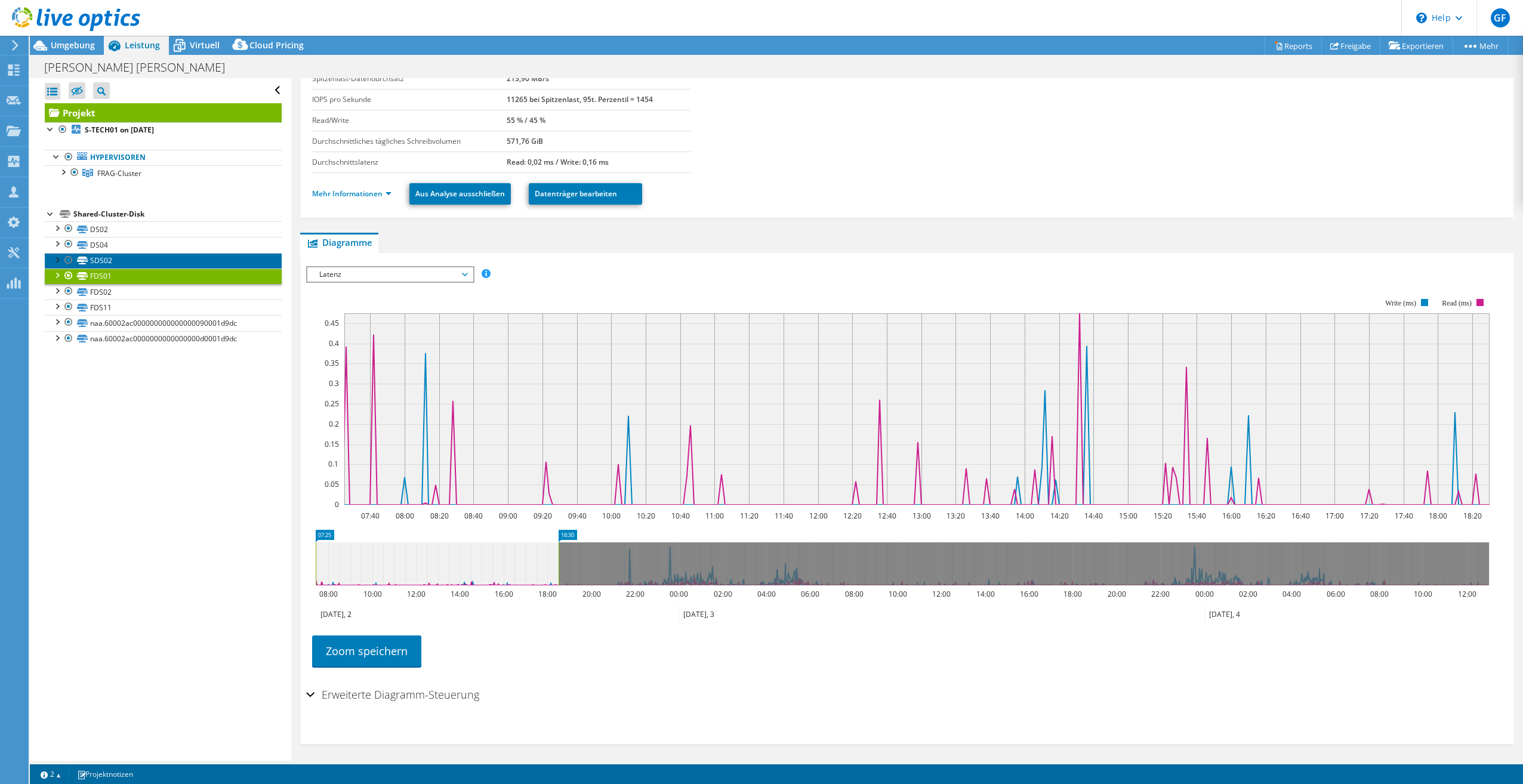
click at [138, 261] on link "SDS02" at bounding box center [163, 261] width 237 height 16
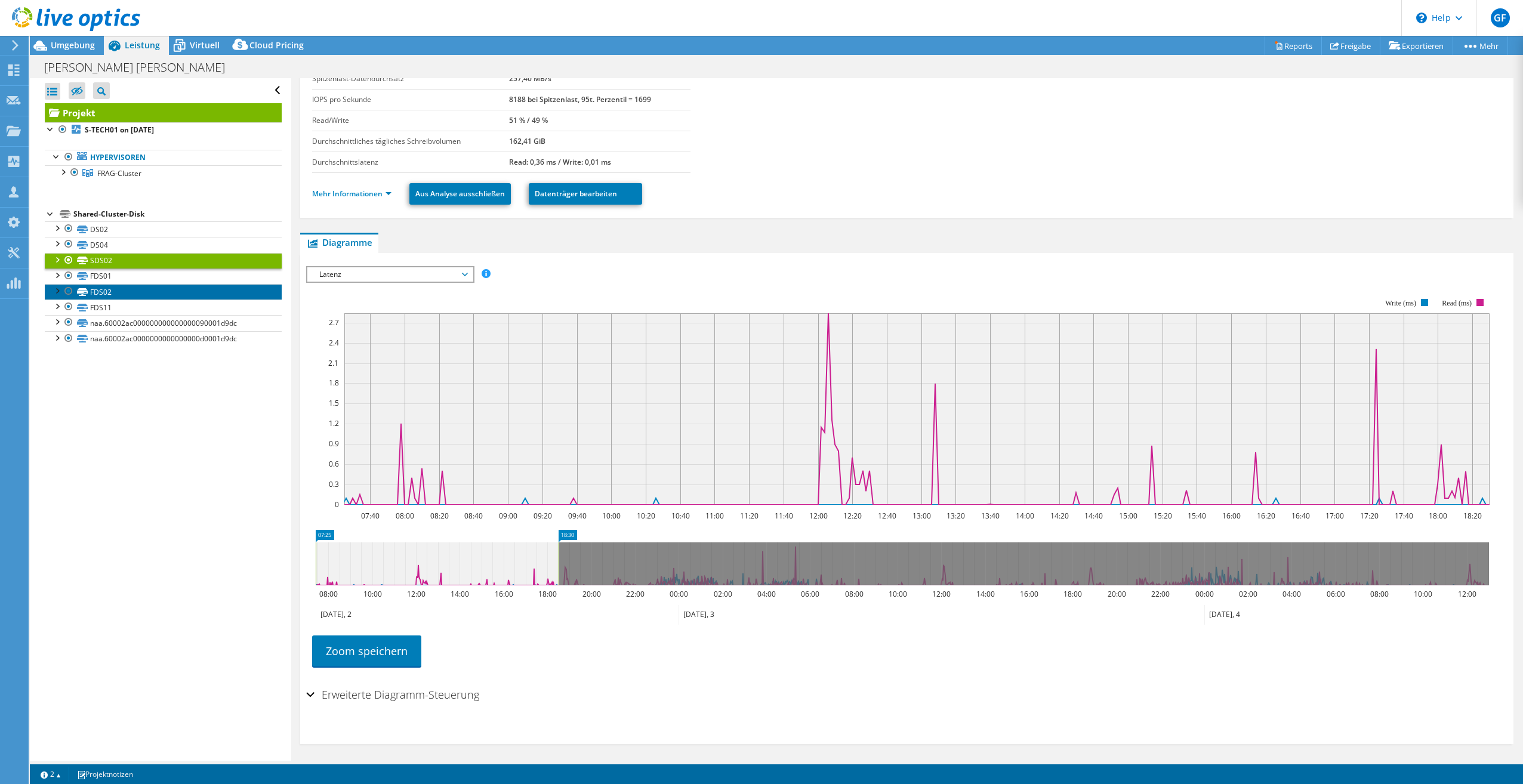
click at [126, 286] on link "FDS02" at bounding box center [163, 292] width 237 height 16
